Goal: Navigation & Orientation: Find specific page/section

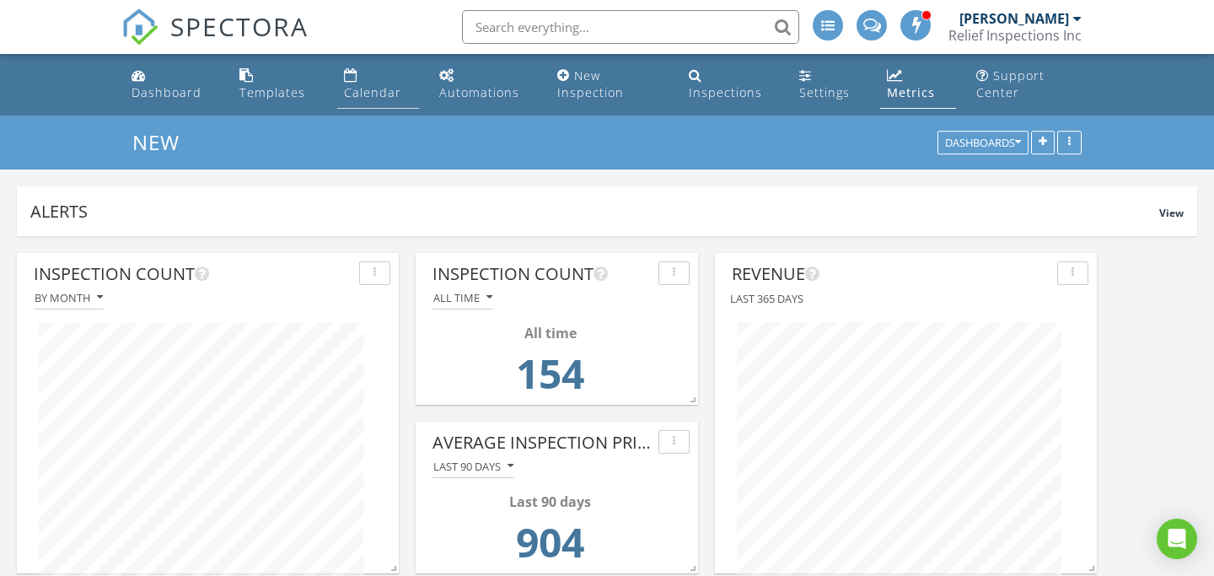
click at [375, 82] on link "Calendar" at bounding box center [378, 85] width 82 height 48
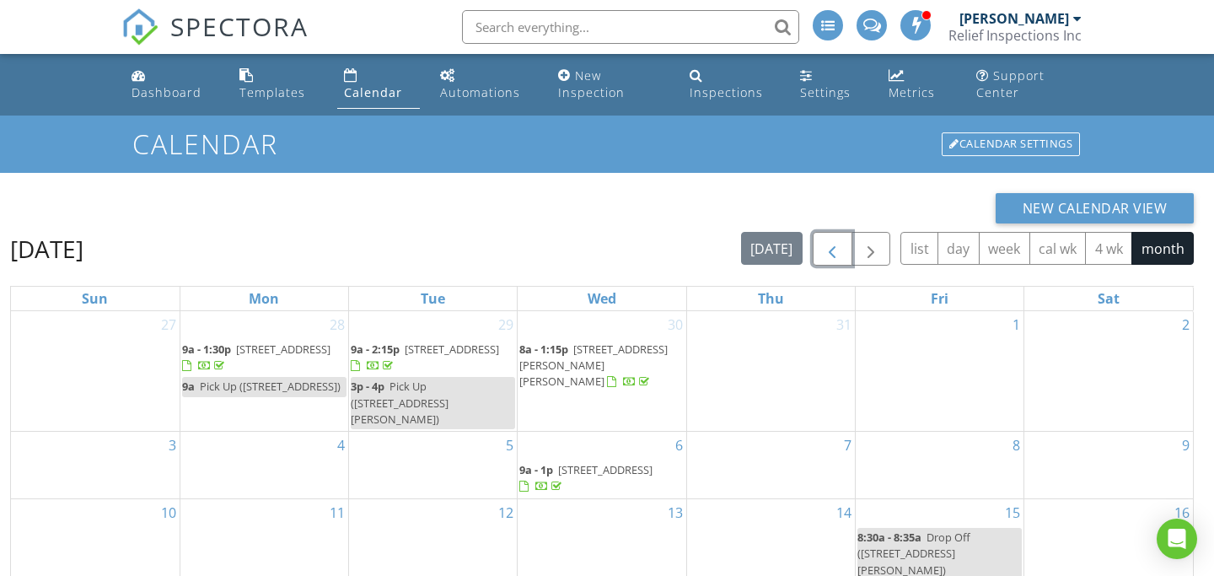
click at [835, 243] on span "button" at bounding box center [832, 250] width 20 height 20
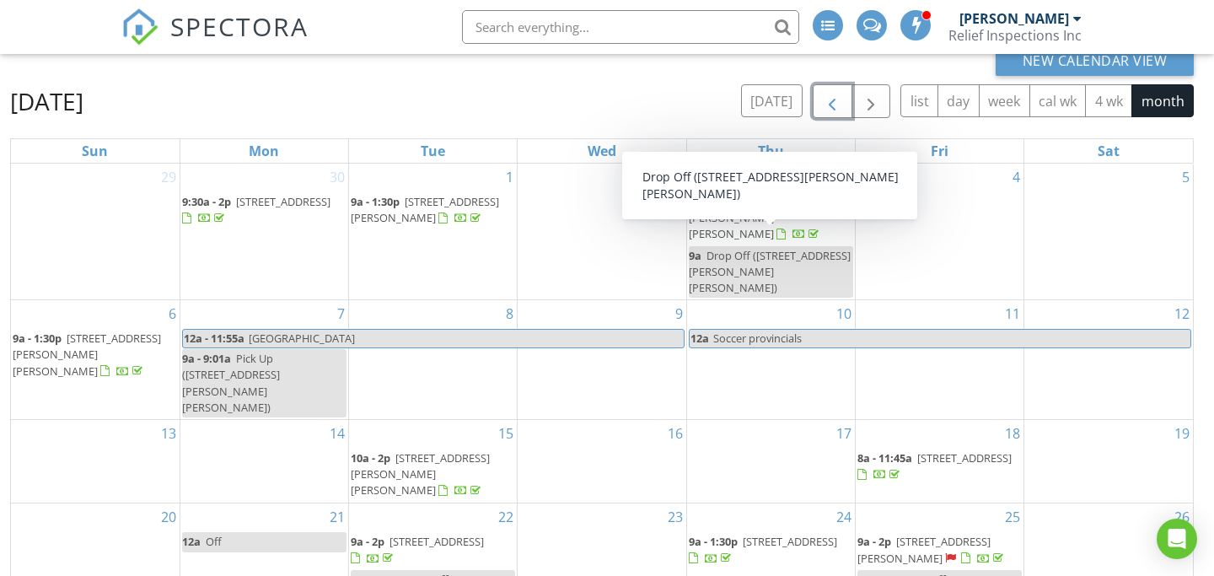
scroll to position [241, 0]
